Goal: Information Seeking & Learning: Learn about a topic

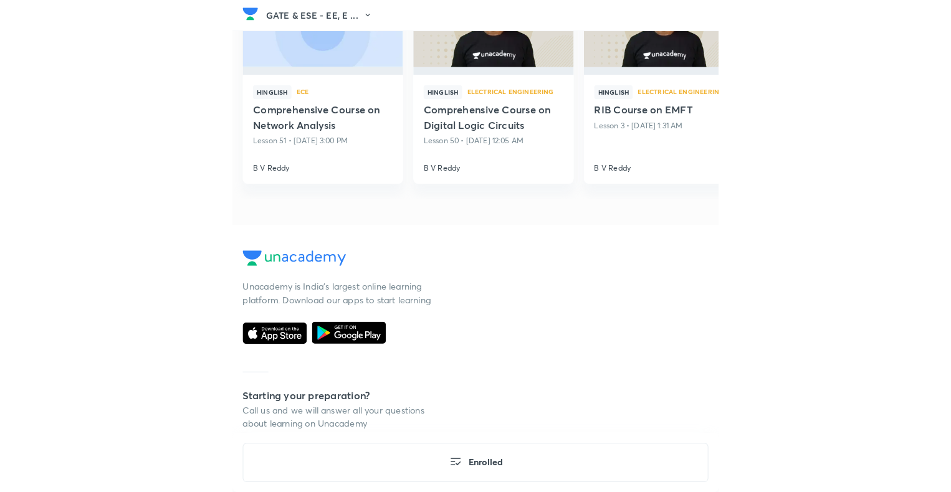
scroll to position [4682, 0]
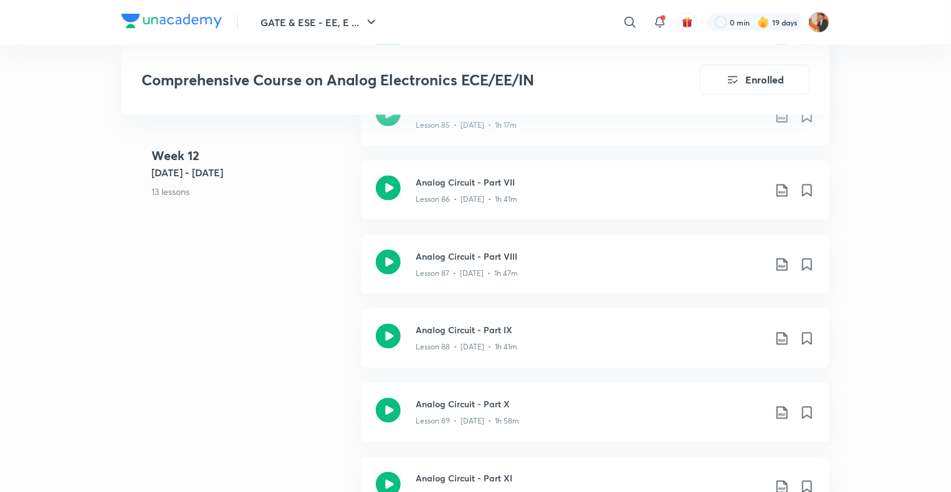
scroll to position [8041, 0]
click at [572, 267] on div "Lesson 87 • [DATE] • 1h 47m" at bounding box center [590, 270] width 349 height 16
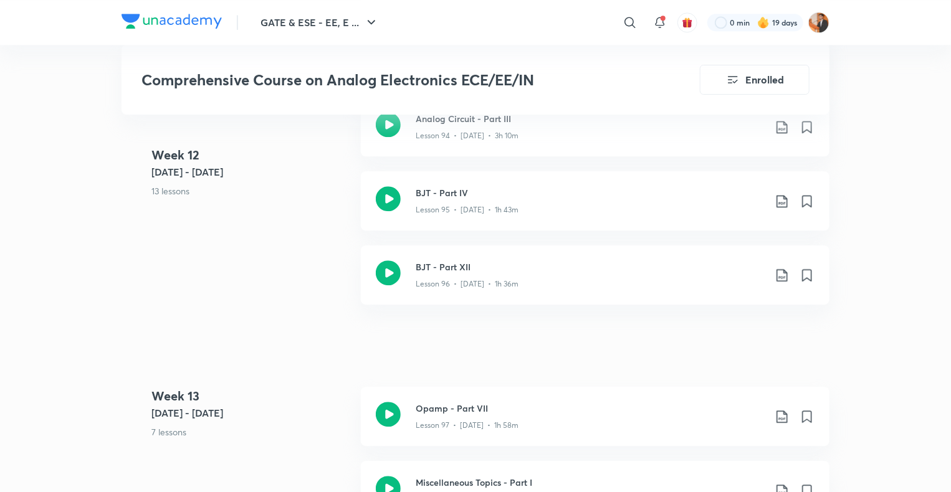
scroll to position [8697, 0]
